Goal: Task Accomplishment & Management: Use online tool/utility

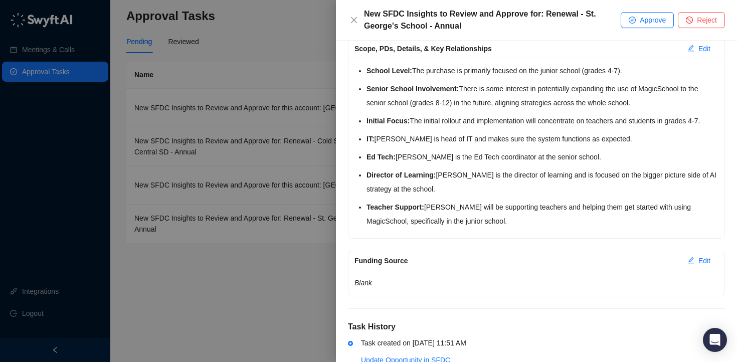
scroll to position [297, 0]
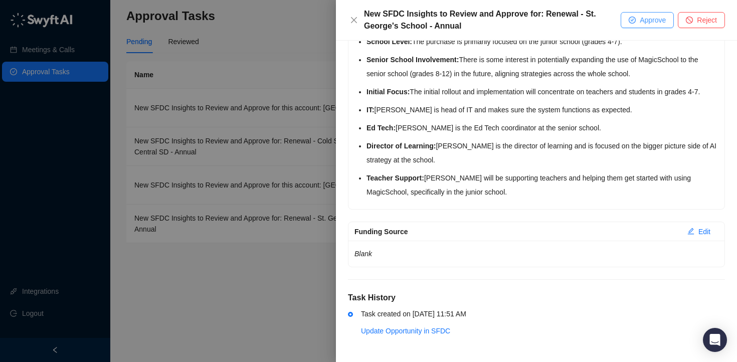
click at [647, 23] on span "Approve" at bounding box center [653, 20] width 26 height 11
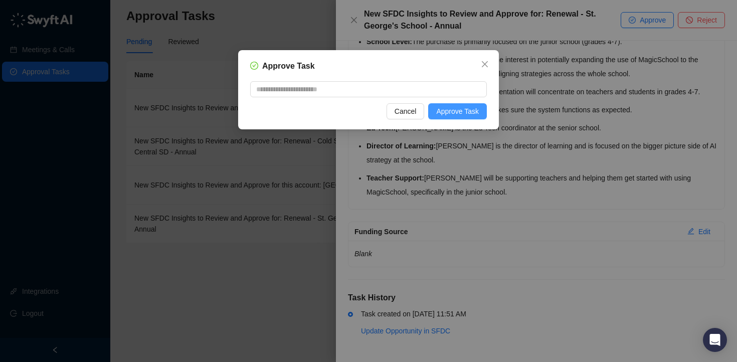
click at [469, 109] on span "Approve Task" at bounding box center [457, 111] width 43 height 11
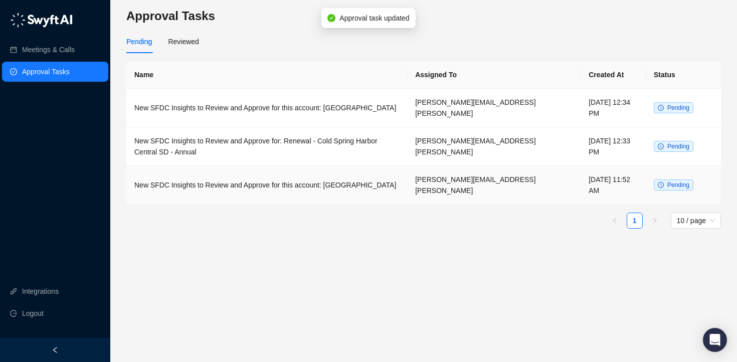
click at [380, 188] on td "New SFDC Insights to Review and Approve for this account: [GEOGRAPHIC_DATA]" at bounding box center [266, 185] width 281 height 39
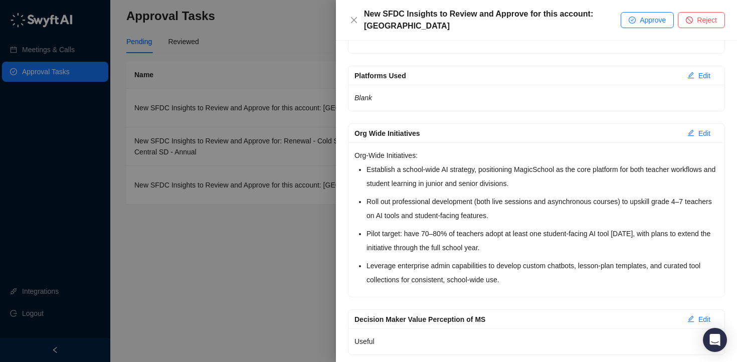
scroll to position [1430, 0]
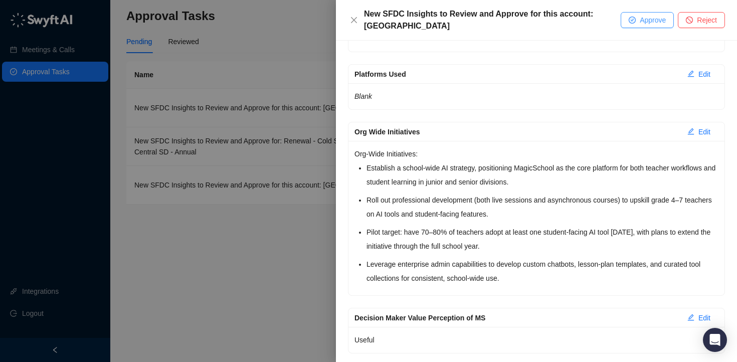
click at [652, 21] on span "Approve" at bounding box center [653, 20] width 26 height 11
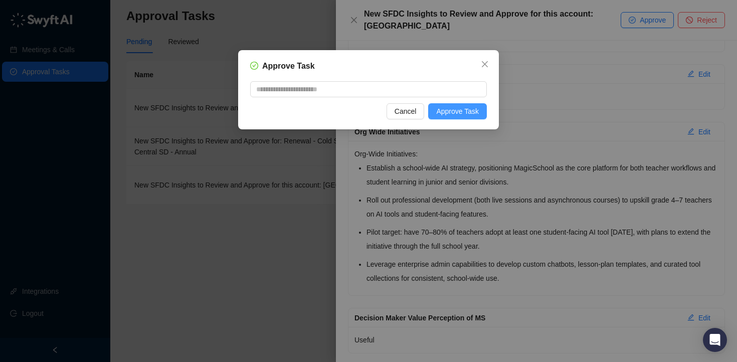
click at [472, 106] on span "Approve Task" at bounding box center [457, 111] width 43 height 11
